Goal: Task Accomplishment & Management: Complete application form

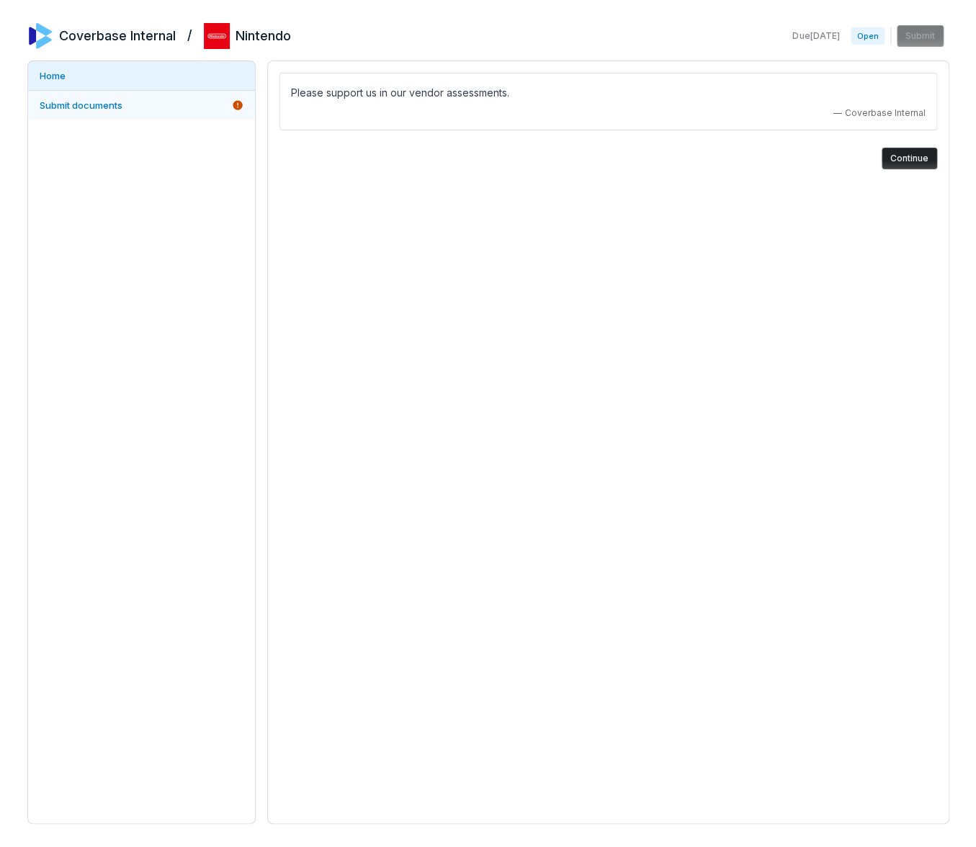
click at [96, 100] on span "Submit documents" at bounding box center [81, 105] width 83 height 12
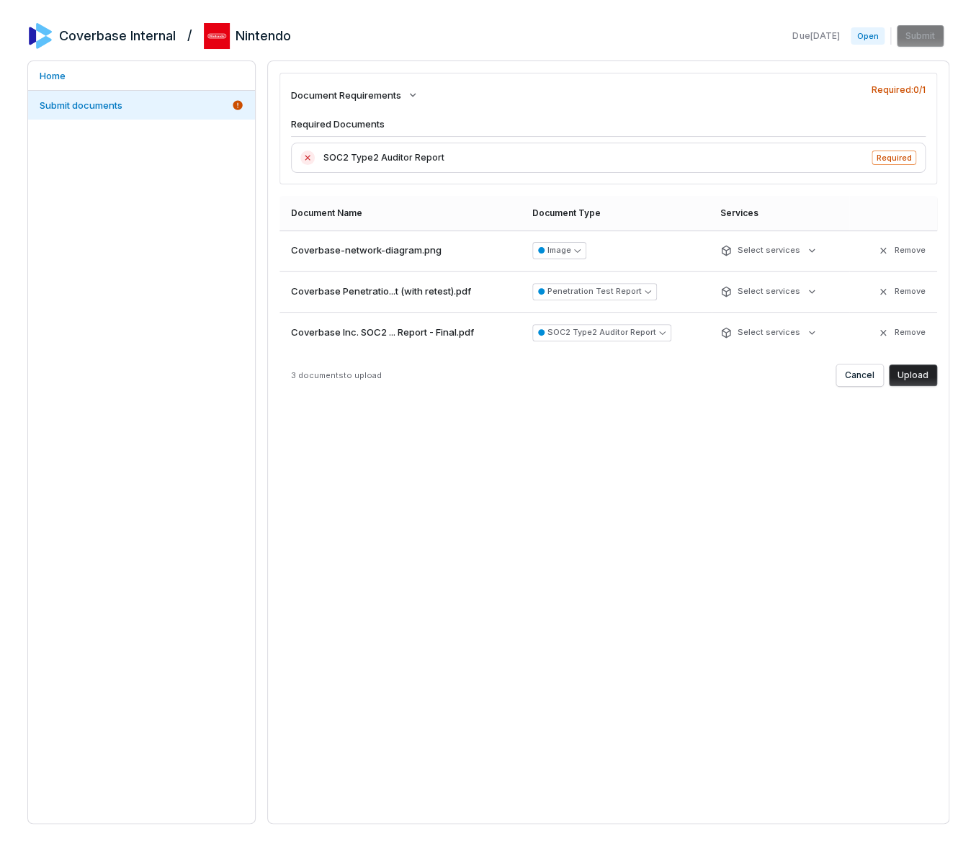
click at [906, 377] on button "Upload" at bounding box center [913, 376] width 48 height 22
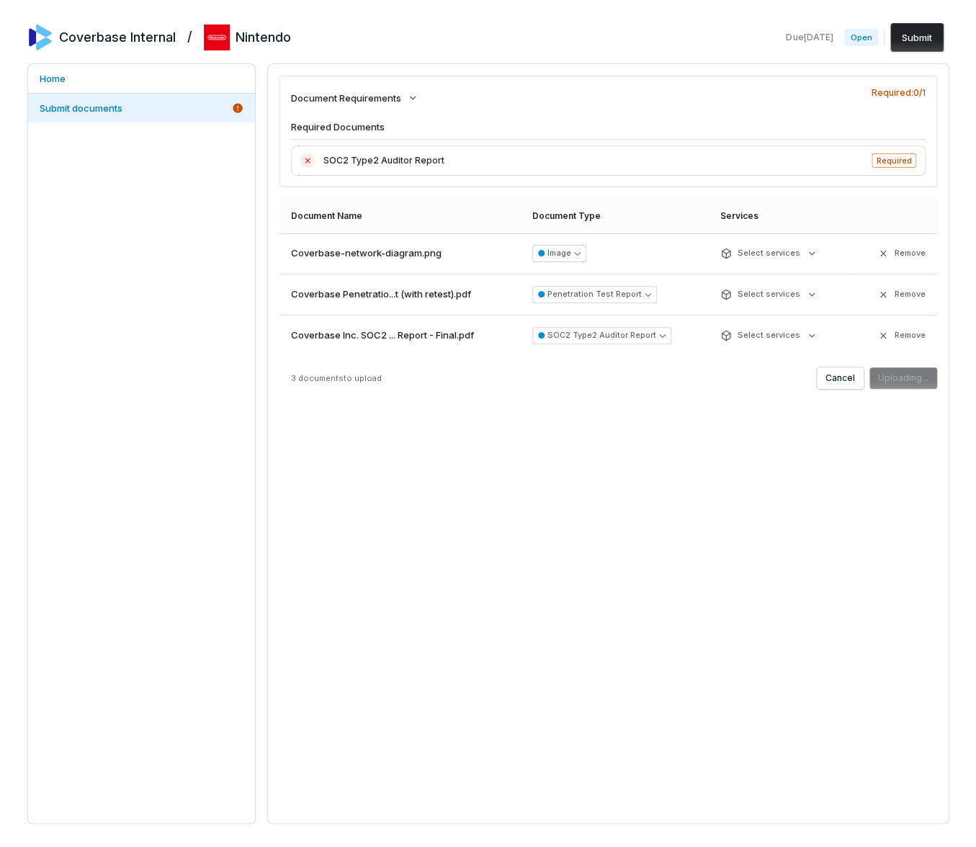
click at [917, 44] on button "Submit" at bounding box center [917, 37] width 53 height 29
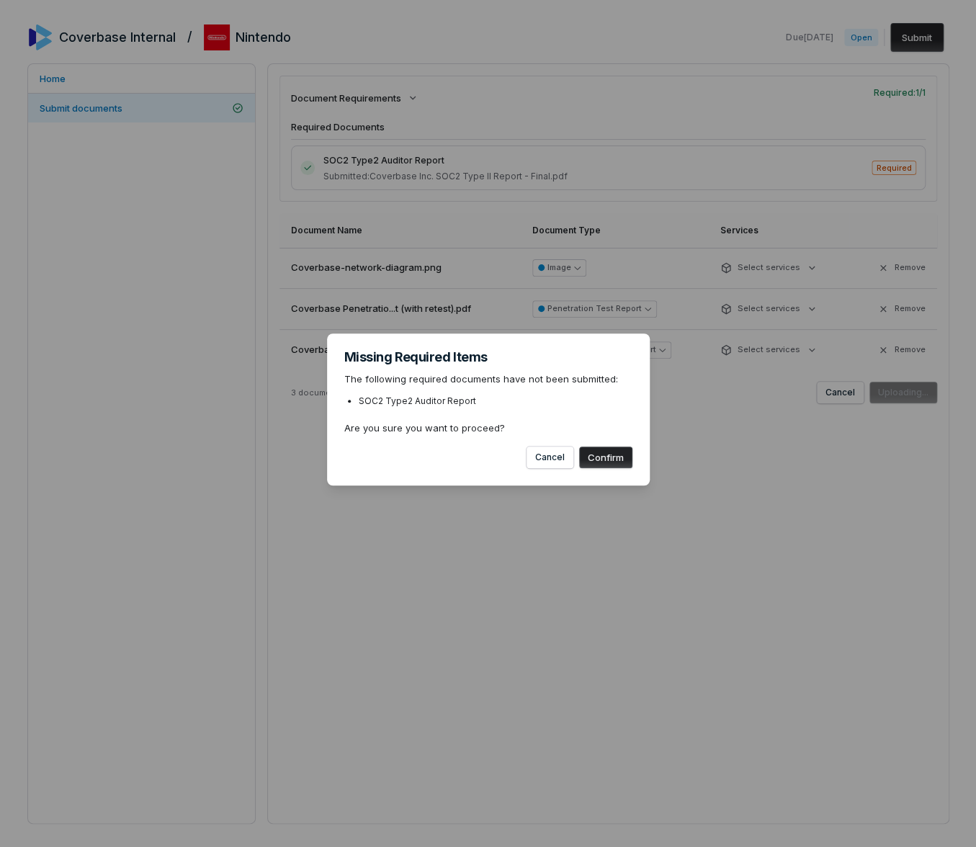
click at [602, 465] on button "Confirm" at bounding box center [605, 458] width 53 height 22
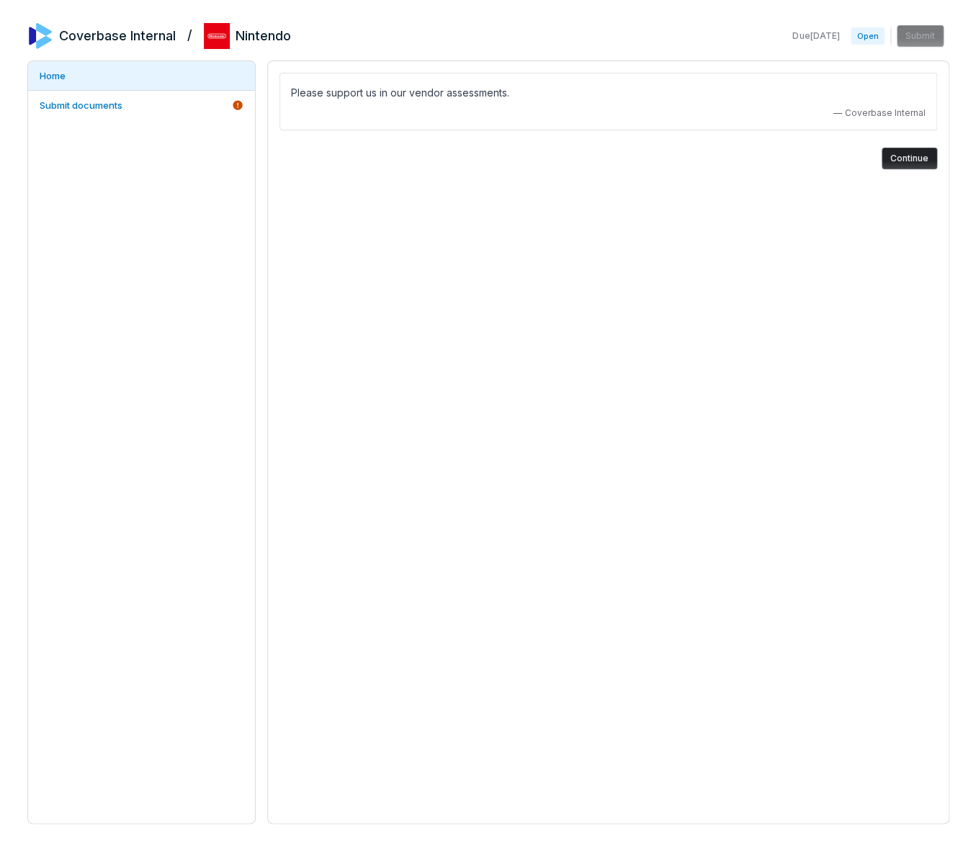
click at [899, 151] on button "Continue" at bounding box center [909, 159] width 55 height 22
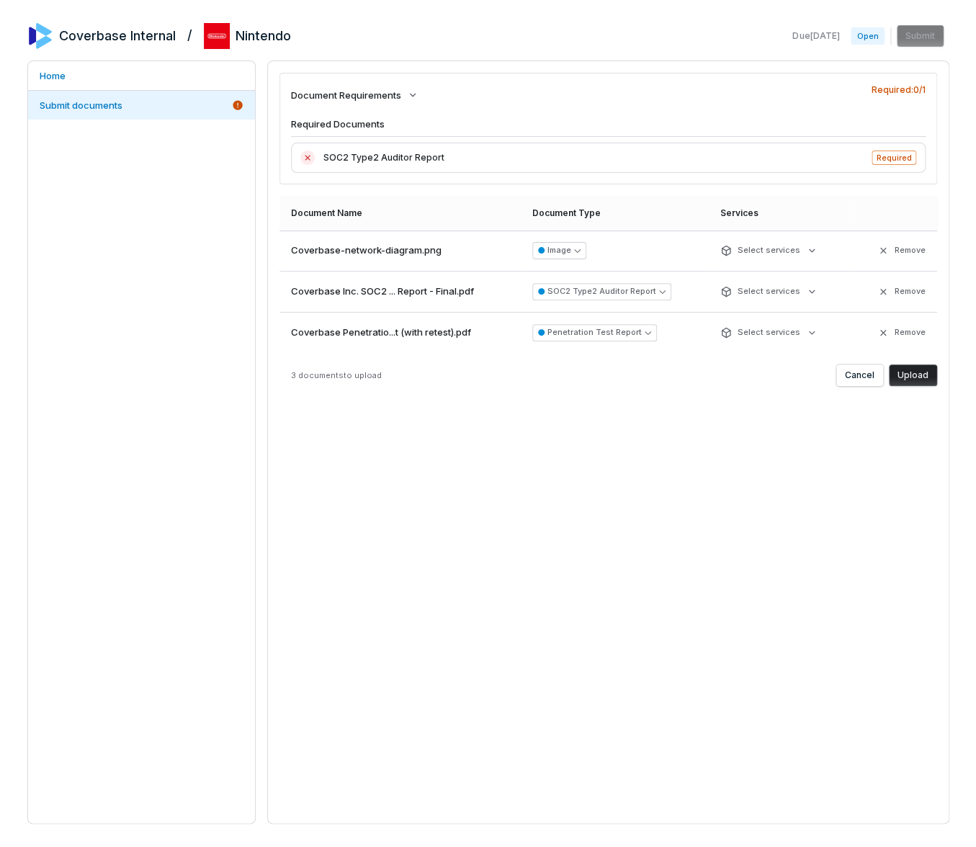
click at [912, 376] on button "Upload" at bounding box center [913, 376] width 48 height 22
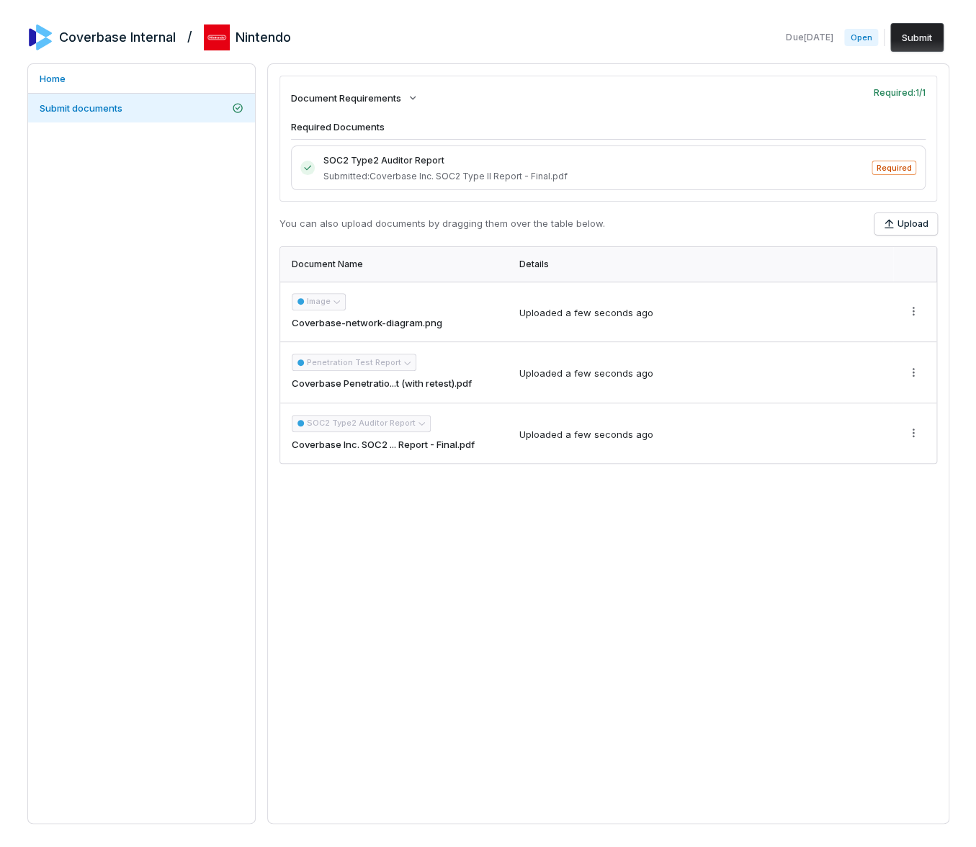
click at [909, 38] on button "Submit" at bounding box center [917, 37] width 53 height 29
